Goal: Book appointment/travel/reservation

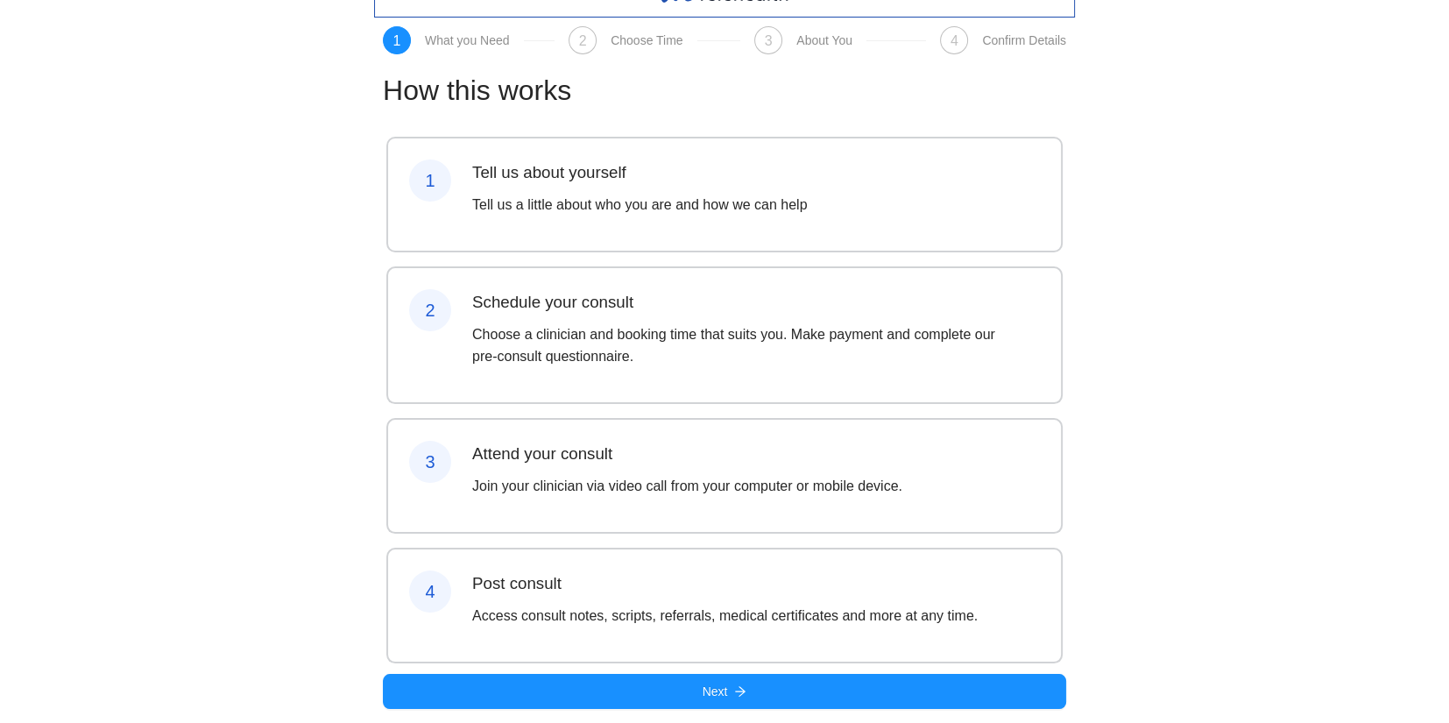
scroll to position [88, 0]
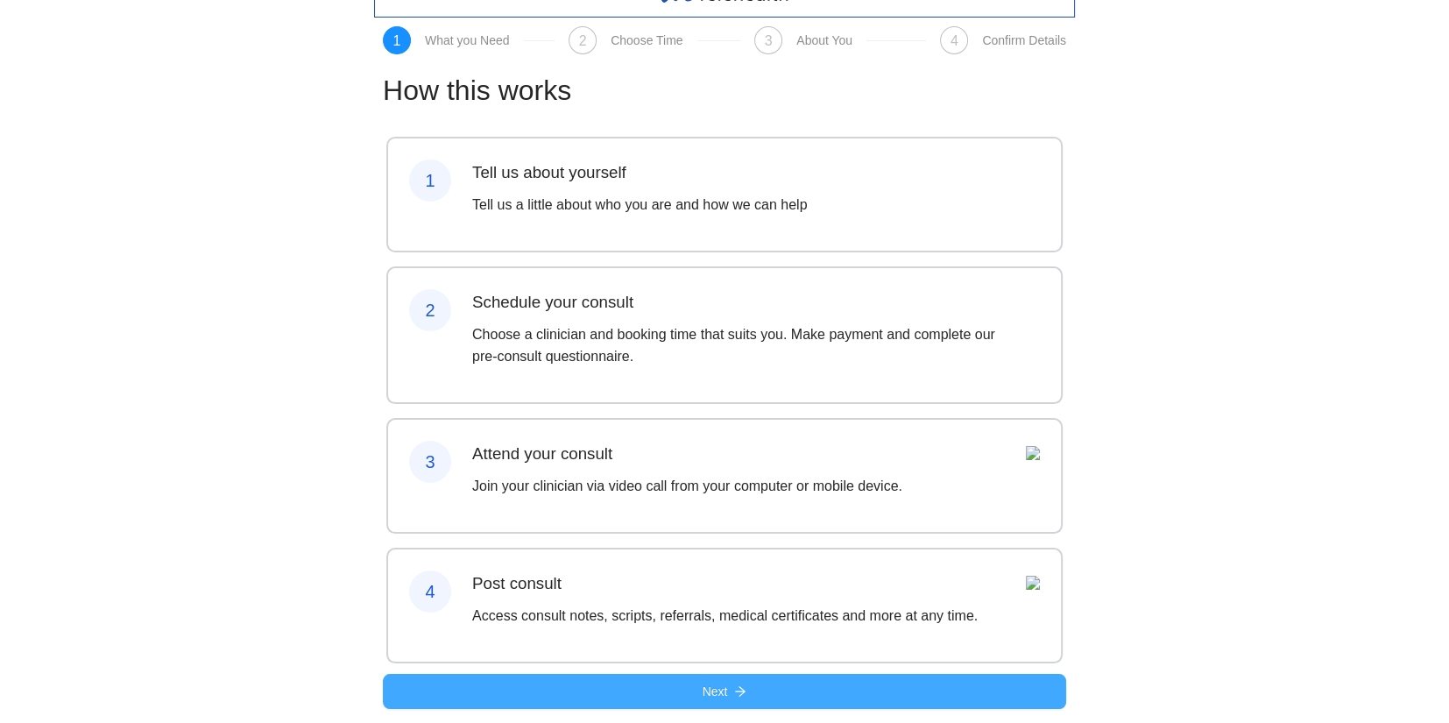
click at [732, 688] on button "Next" at bounding box center [724, 691] width 683 height 35
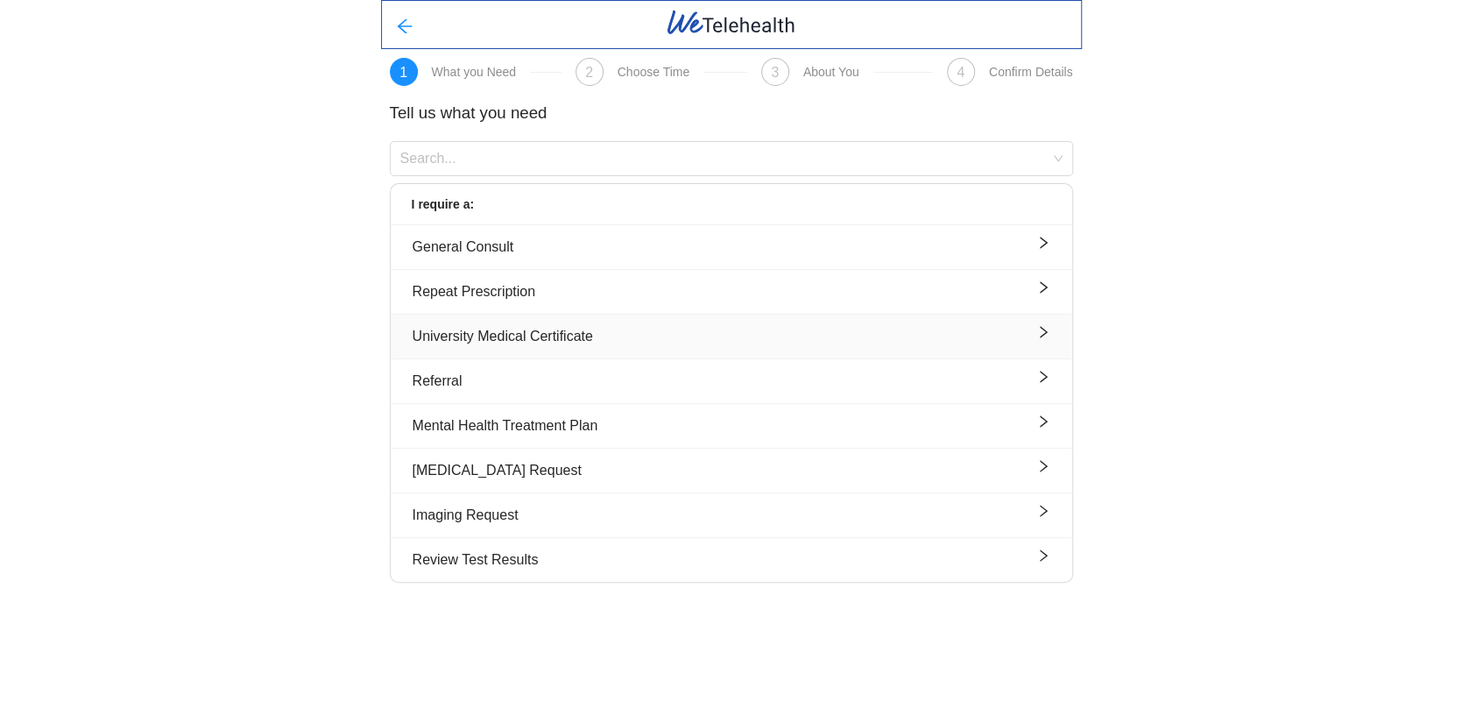
click at [502, 346] on div "University Medical Certificate" at bounding box center [732, 336] width 638 height 22
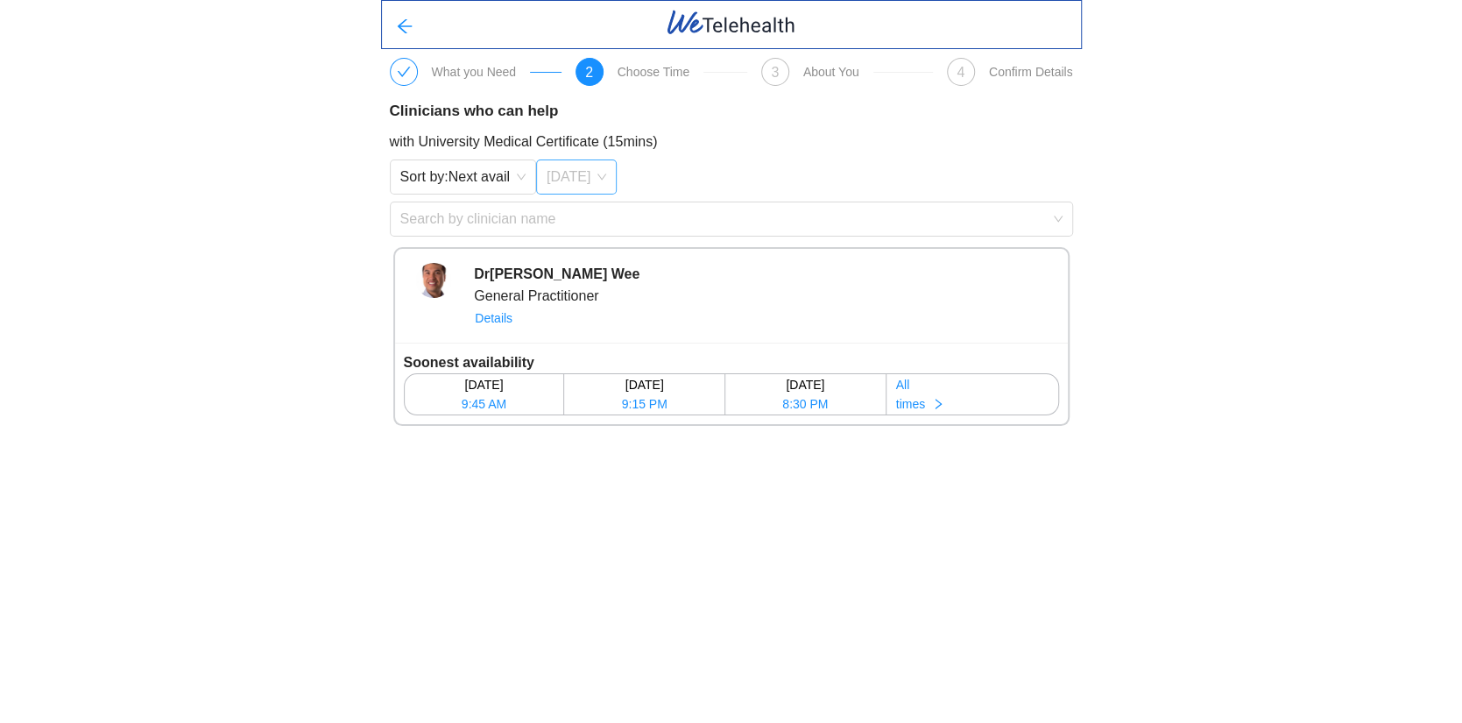
click at [583, 180] on span "[DATE]" at bounding box center [577, 177] width 60 height 26
click at [583, 245] on div "[DATE]" at bounding box center [580, 242] width 55 height 19
click at [942, 400] on button "All times" at bounding box center [972, 394] width 172 height 40
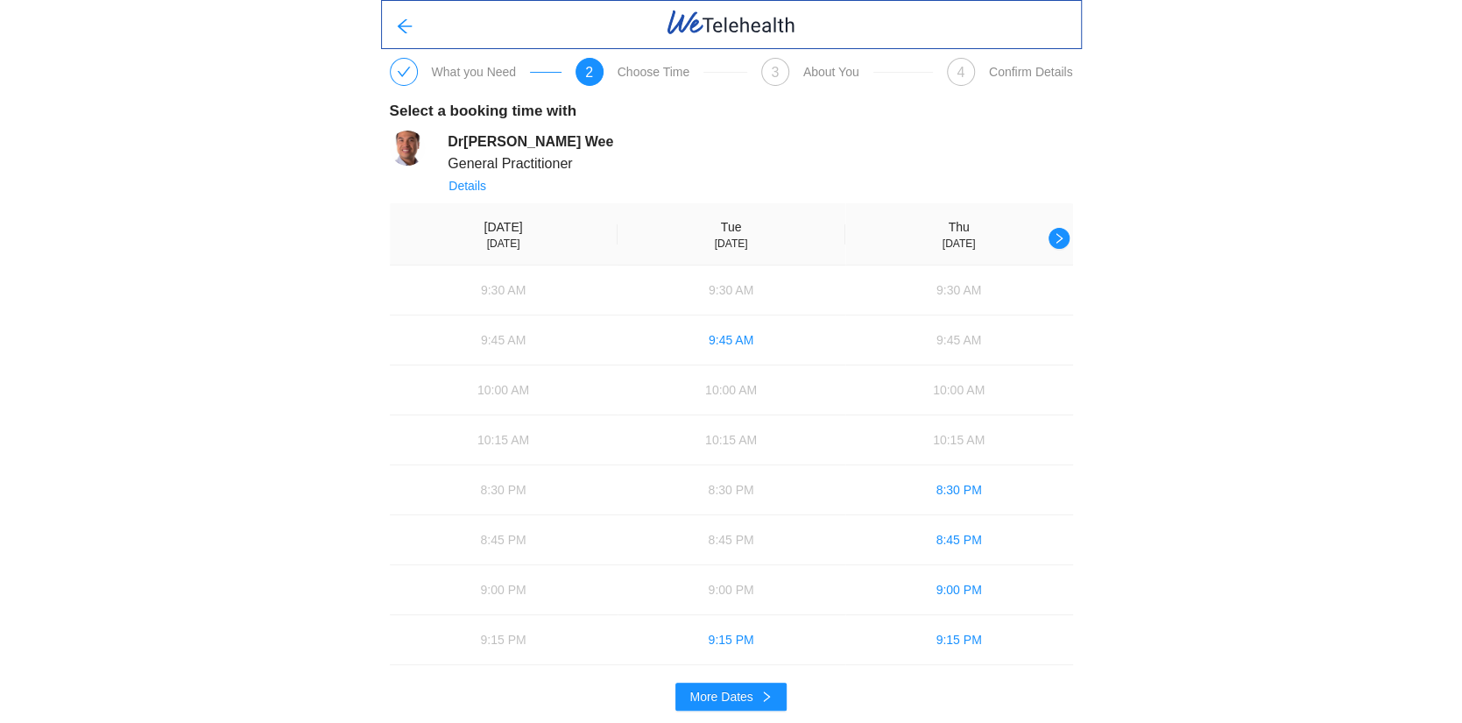
click at [1273, 138] on div "What you Need 2 Choose Time 3 About You 4 Confirm Details Select a booking time…" at bounding box center [731, 362] width 1462 height 724
click at [4, 272] on div "What you Need 2 Choose Time 3 About You 4 Confirm Details Select a booking time…" at bounding box center [731, 362] width 1462 height 724
click at [1312, 241] on div "What you Need 2 Choose Time 3 About You 4 Confirm Details Select a booking time…" at bounding box center [731, 362] width 1462 height 724
